Goal: Transaction & Acquisition: Book appointment/travel/reservation

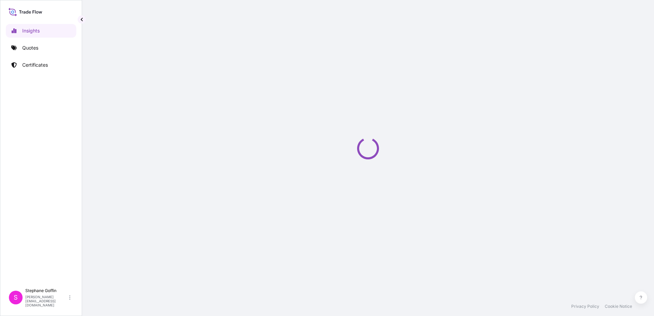
select select "2025"
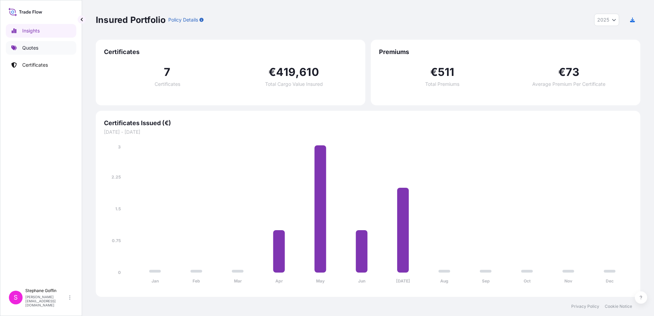
click at [32, 49] on p "Quotes" at bounding box center [30, 47] width 16 height 7
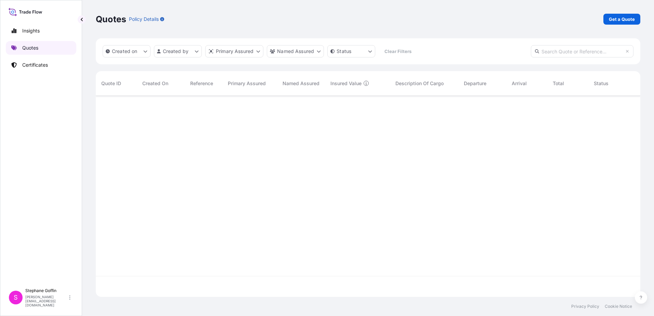
scroll to position [221, 539]
click at [32, 32] on p "Insights" at bounding box center [30, 30] width 17 height 7
select select "2025"
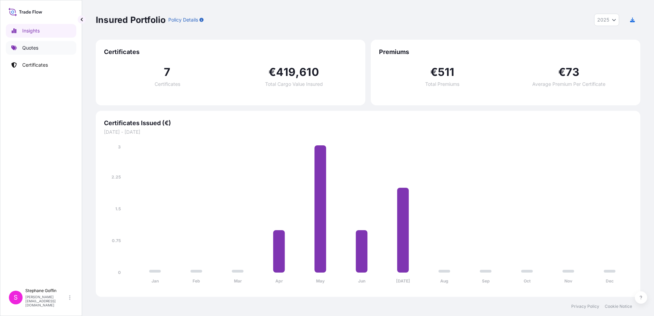
click at [32, 48] on p "Quotes" at bounding box center [30, 47] width 16 height 7
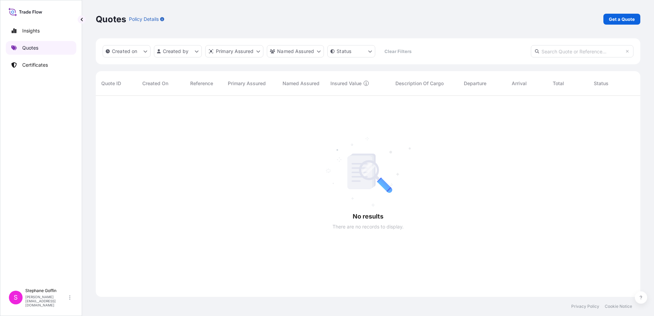
scroll to position [221, 539]
click at [620, 20] on p "Get a Quote" at bounding box center [622, 19] width 26 height 7
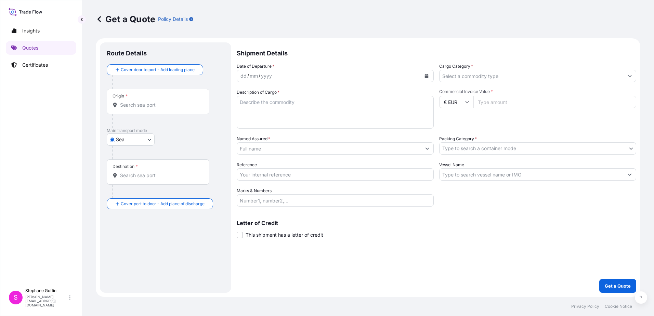
click at [150, 139] on body "Insights Quotes Certificates S [PERSON_NAME] [EMAIL_ADDRESS][DOMAIN_NAME] Get a…" at bounding box center [327, 158] width 654 height 316
click at [127, 169] on span "Land" at bounding box center [125, 169] width 11 height 7
select select "Land"
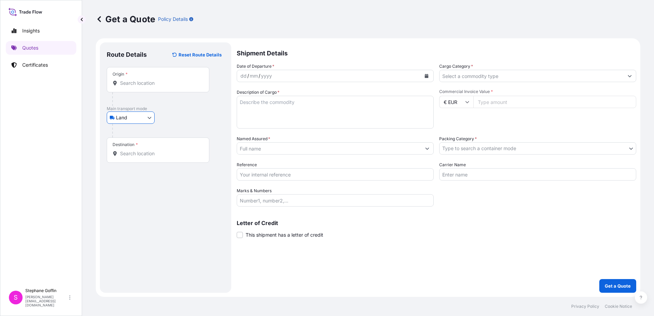
click at [133, 84] on input "Origin *" at bounding box center [160, 83] width 81 height 7
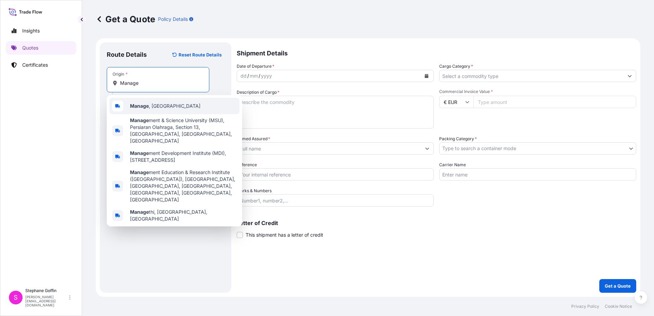
click at [143, 107] on b "Manage" at bounding box center [139, 106] width 19 height 6
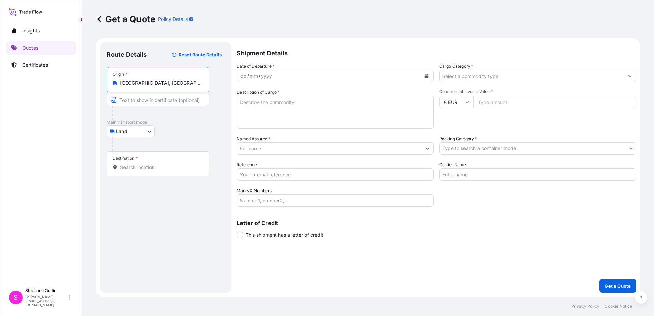
type input "[GEOGRAPHIC_DATA], [GEOGRAPHIC_DATA]"
click at [133, 170] on input "Destination *" at bounding box center [160, 167] width 81 height 7
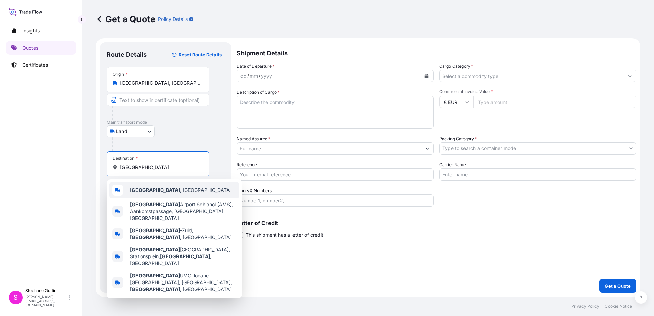
click at [141, 193] on b "[GEOGRAPHIC_DATA]" at bounding box center [155, 190] width 50 height 6
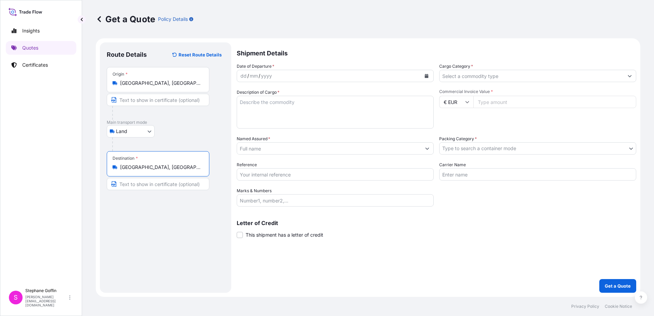
type input "[GEOGRAPHIC_DATA], [GEOGRAPHIC_DATA]"
drag, startPoint x: 240, startPoint y: 75, endPoint x: 246, endPoint y: 76, distance: 5.9
click at [243, 76] on div "dd" at bounding box center [244, 76] width 8 height 8
click at [240, 76] on div "dd" at bounding box center [244, 76] width 8 height 8
click at [265, 103] on textarea "Description of Cargo *" at bounding box center [335, 112] width 197 height 33
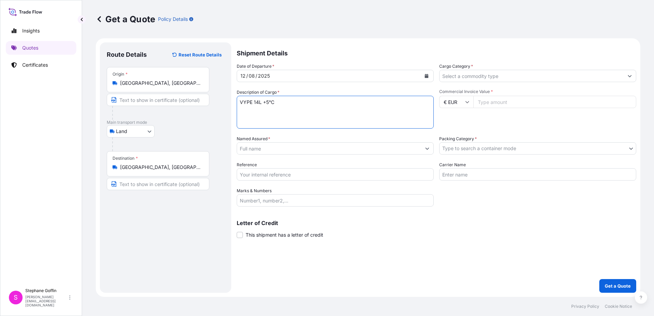
type textarea "VYPE 14L +5°C"
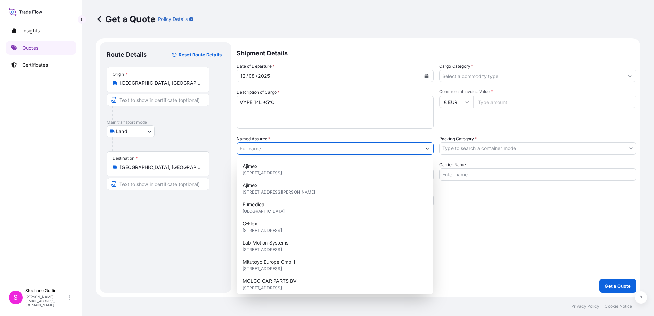
click at [252, 149] on input "Named Assured *" at bounding box center [329, 148] width 184 height 12
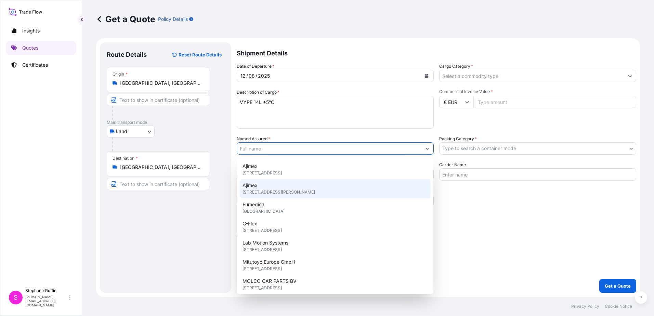
click at [251, 189] on span "[STREET_ADDRESS][PERSON_NAME]" at bounding box center [278, 192] width 73 height 7
type input "Ajimex"
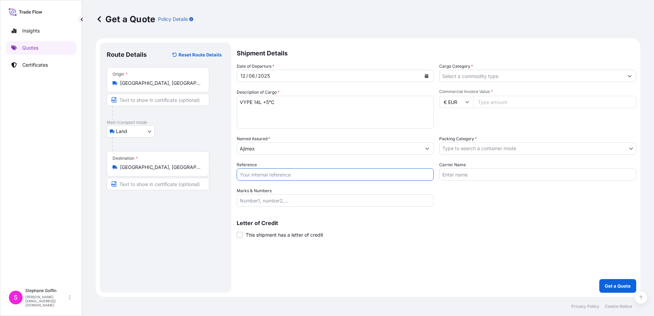
click at [246, 174] on input "Reference" at bounding box center [335, 174] width 197 height 12
type input "2250800267"
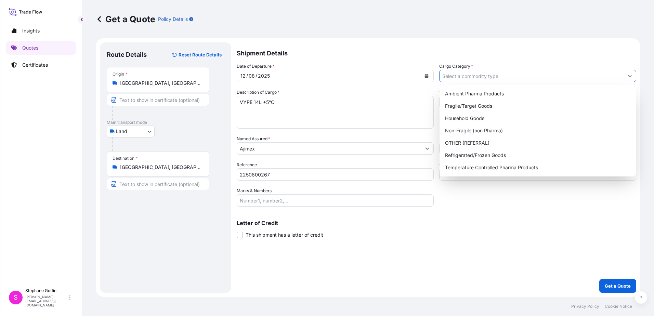
click at [630, 75] on icon "Show suggestions" at bounding box center [630, 76] width 4 height 4
click at [488, 168] on div "Temperature Controlled Pharma Products" at bounding box center [537, 167] width 191 height 12
type input "Temperature Controlled Pharma Products"
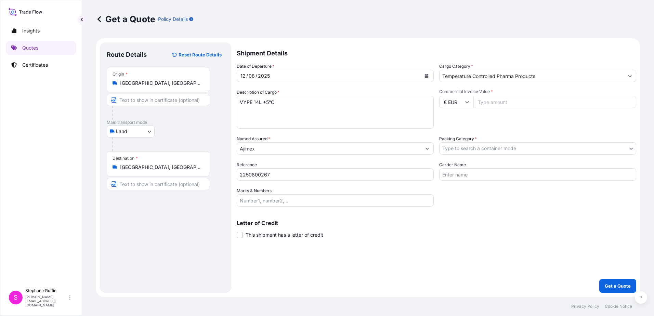
click at [489, 102] on input "Commercial Invoice Value *" at bounding box center [554, 102] width 163 height 12
type input "69000"
click at [631, 148] on body "Insights Quotes Certificates S [PERSON_NAME] [EMAIL_ADDRESS][DOMAIN_NAME] Get a…" at bounding box center [327, 158] width 654 height 316
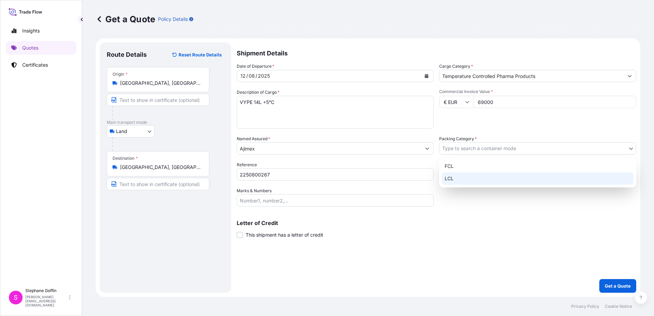
click at [452, 179] on div "LCL" at bounding box center [538, 178] width 192 height 12
select select "22"
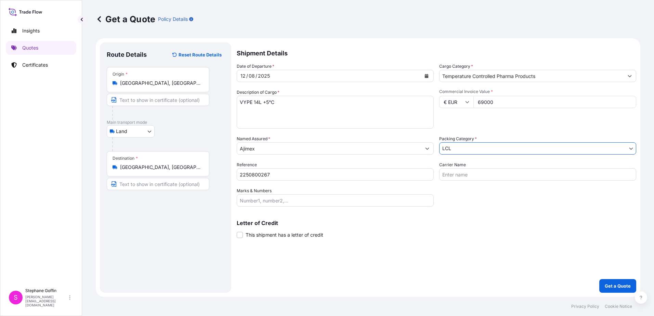
click at [451, 175] on input "Carrier Name" at bounding box center [537, 174] width 197 height 12
type input "Ajimex"
click at [617, 285] on p "Get a Quote" at bounding box center [618, 285] width 26 height 7
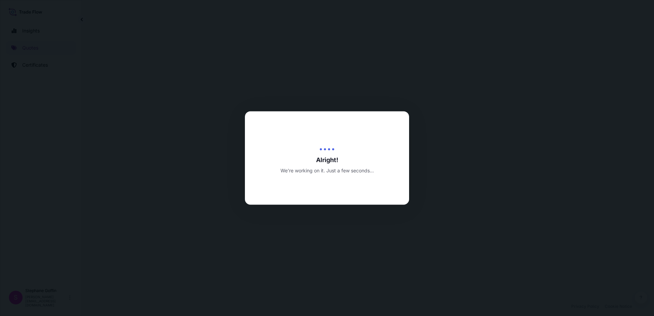
select select "Land"
select select "22"
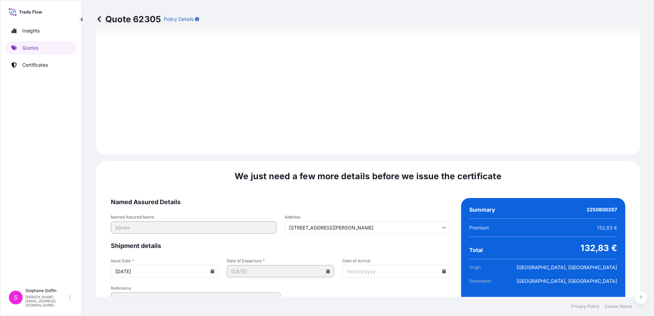
scroll to position [713, 0]
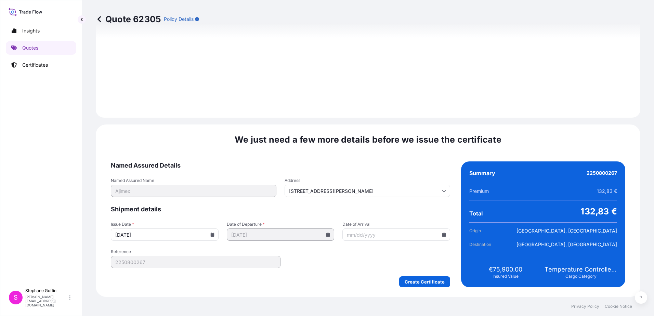
click at [346, 235] on input "Date of Arrival" at bounding box center [396, 234] width 108 height 12
click at [210, 235] on icon at bounding box center [212, 235] width 4 height 4
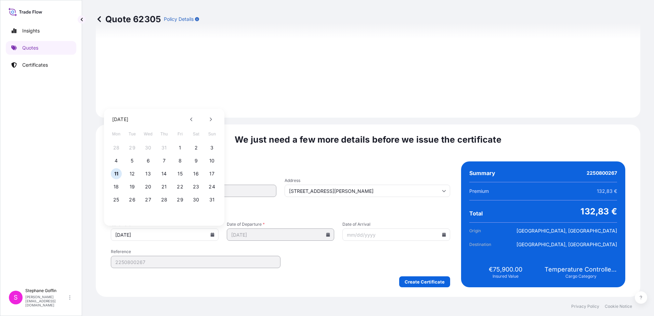
click at [442, 235] on icon at bounding box center [444, 235] width 4 height 4
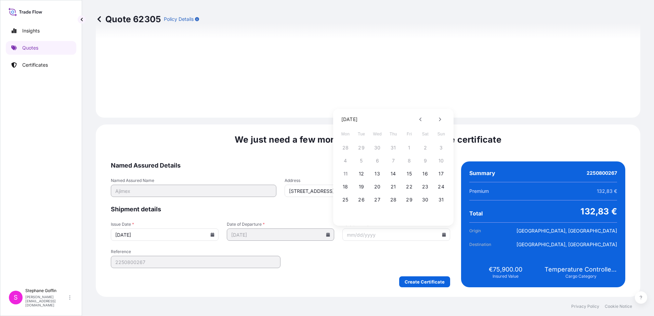
click at [346, 175] on div "11 12 13 14 15 16 17" at bounding box center [393, 174] width 109 height 12
click at [295, 210] on span "Shipment details" at bounding box center [280, 209] width 339 height 8
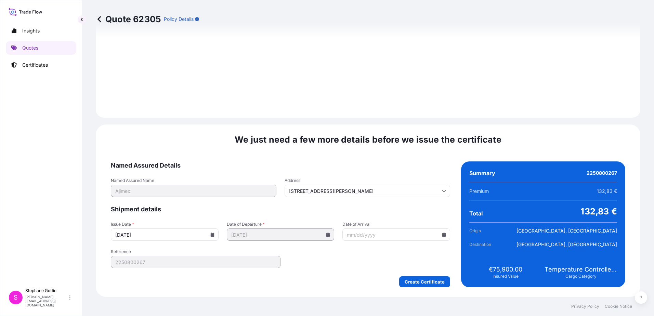
click at [442, 235] on icon at bounding box center [444, 235] width 4 height 4
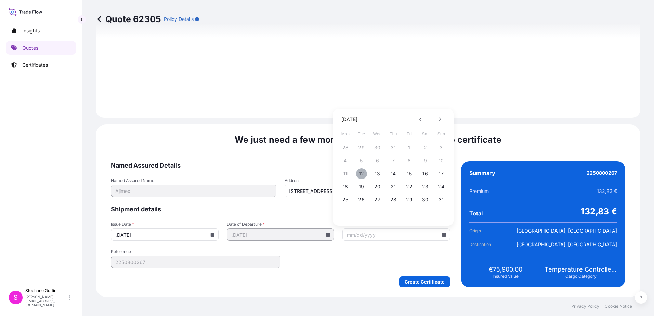
click at [360, 172] on button "12" at bounding box center [361, 173] width 11 height 11
type input "[DATE]"
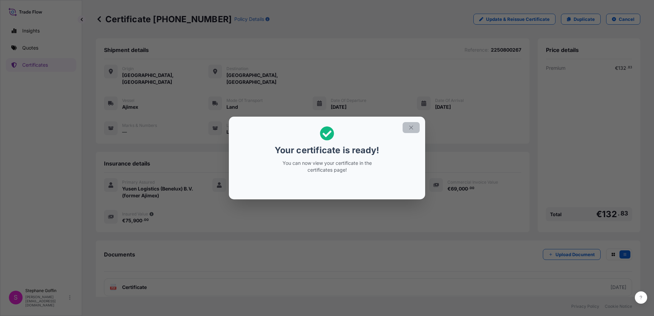
click at [408, 128] on icon "button" at bounding box center [411, 127] width 6 height 6
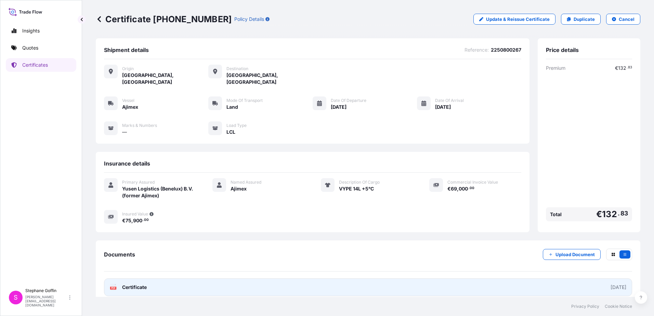
click at [130, 284] on span "Certificate" at bounding box center [134, 287] width 25 height 7
